Goal: Task Accomplishment & Management: Complete application form

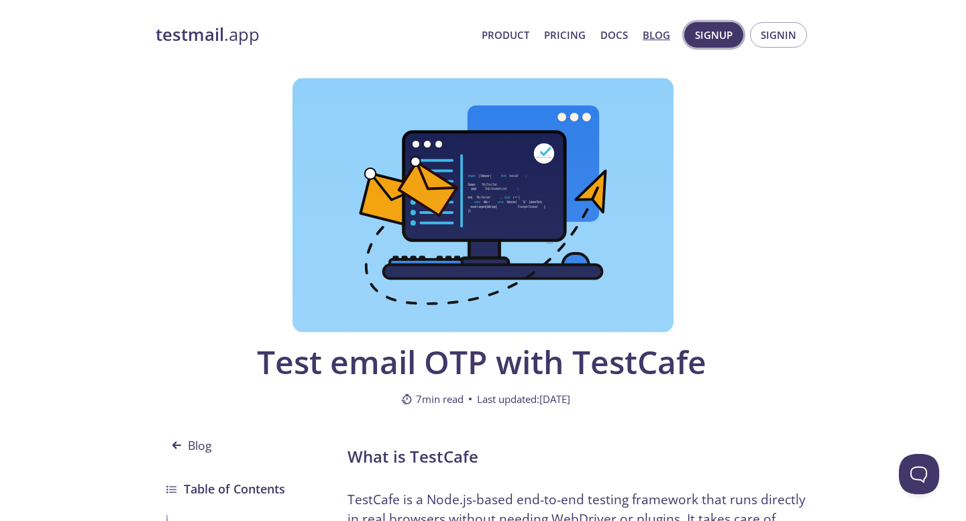
click at [721, 37] on span "Signup" at bounding box center [714, 34] width 38 height 17
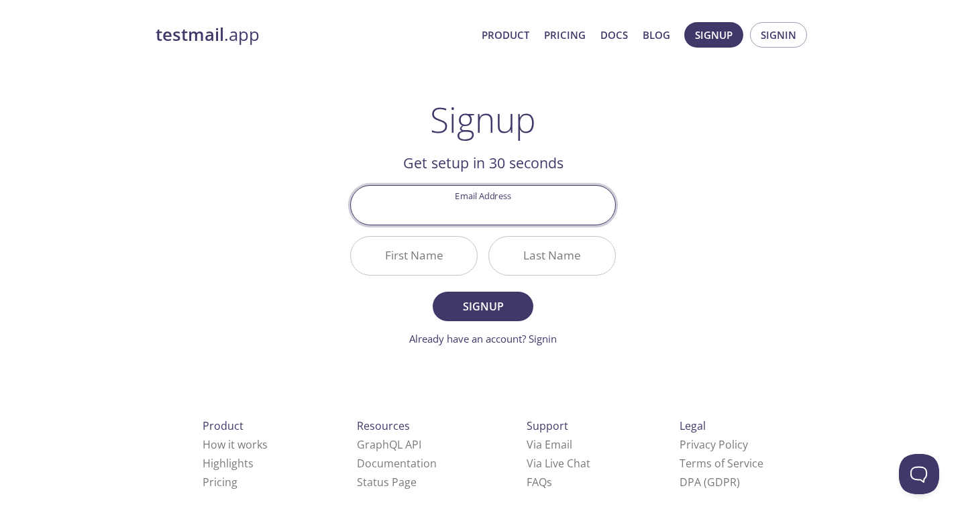
click at [521, 204] on input "Email Address" at bounding box center [483, 205] width 264 height 38
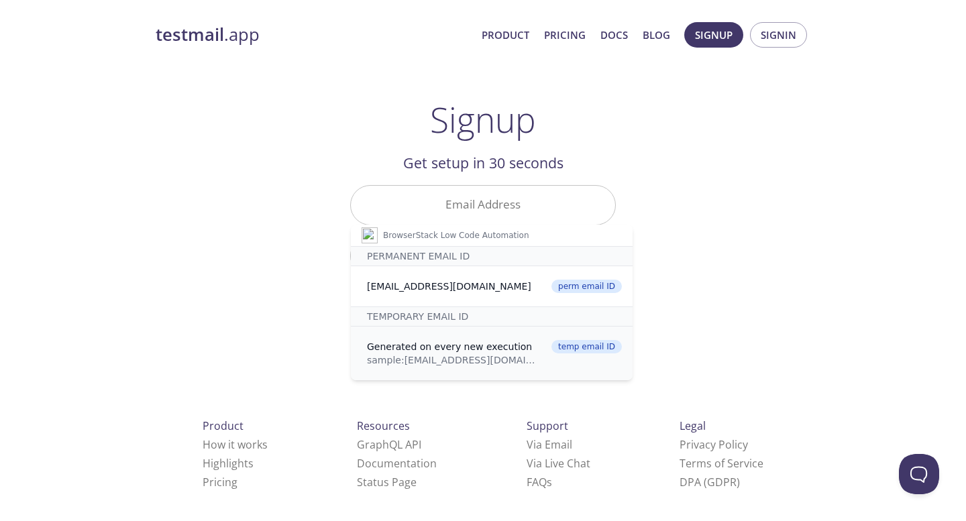
click at [413, 354] on div "sample: [EMAIL_ADDRESS][DOMAIN_NAME]" at bounding box center [453, 360] width 172 height 13
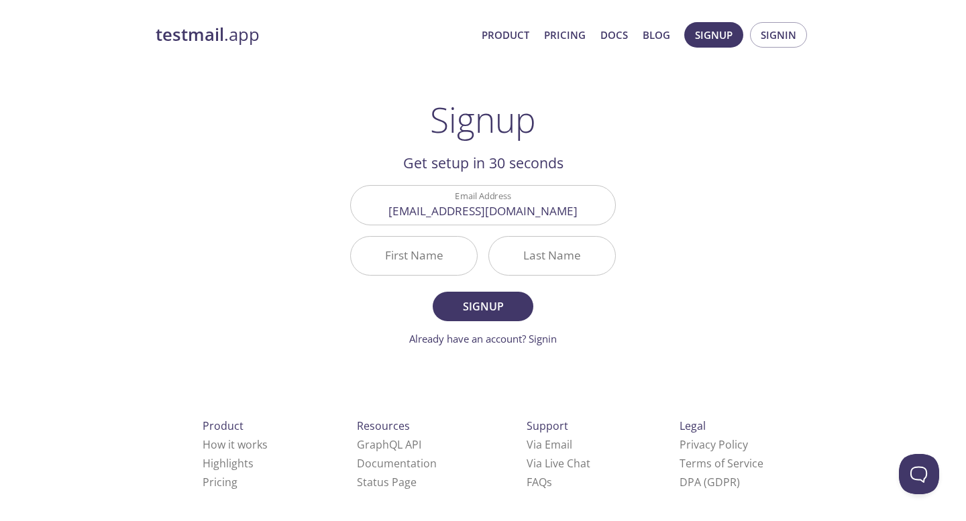
click at [421, 262] on input "First Name" at bounding box center [414, 256] width 126 height 38
type input "2323"
click at [526, 258] on input "Last Name" at bounding box center [552, 256] width 126 height 38
type input "ewe"
click at [505, 304] on span "Signup" at bounding box center [483, 306] width 71 height 19
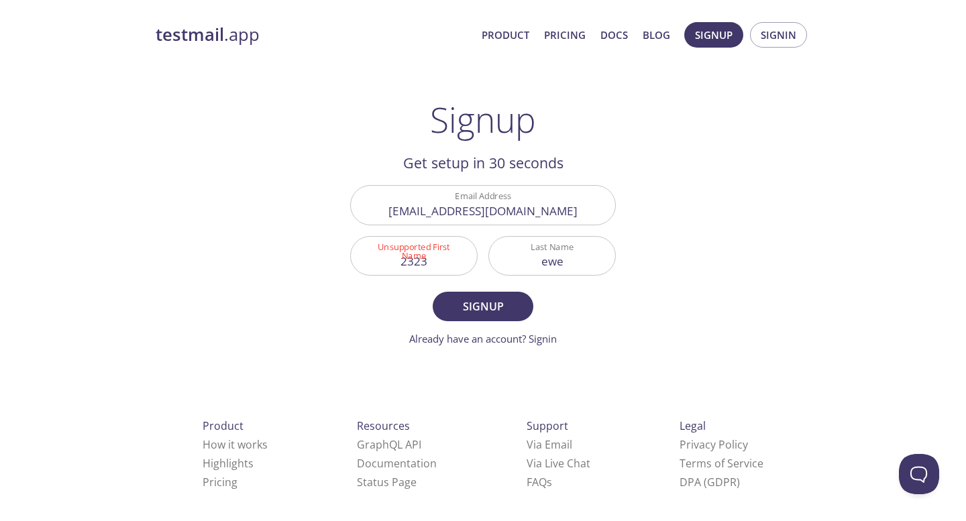
click at [433, 258] on input "2323" at bounding box center [414, 256] width 126 height 38
type input "2"
type input "Wew"
click at [482, 305] on span "Signup" at bounding box center [483, 306] width 71 height 19
